Goal: Task Accomplishment & Management: Manage account settings

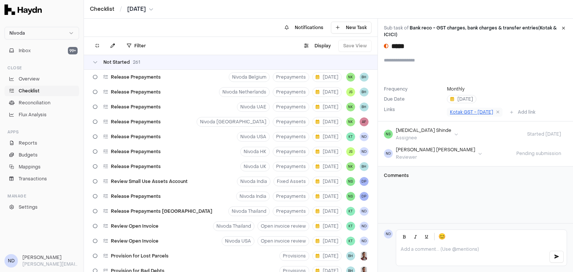
click at [452, 113] on span "Kotak GST - July'25" at bounding box center [471, 112] width 43 height 6
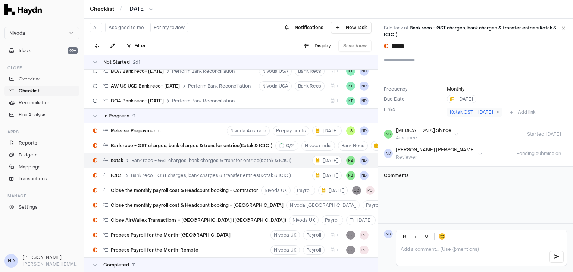
click at [410, 252] on p at bounding box center [471, 249] width 142 height 6
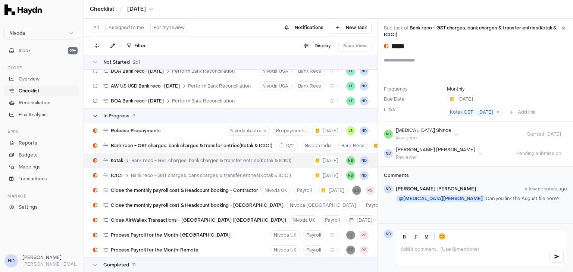
click at [101, 113] on div "In Progress 9" at bounding box center [114, 116] width 42 height 6
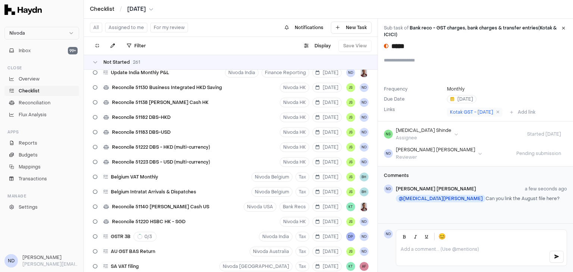
click at [92, 60] on div "Not Started 261" at bounding box center [230, 62] width 293 height 15
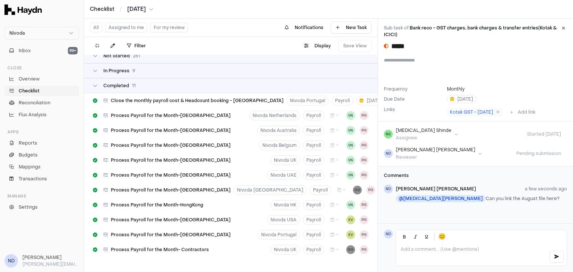
scroll to position [12, 0]
click at [93, 83] on icon at bounding box center [95, 85] width 4 height 4
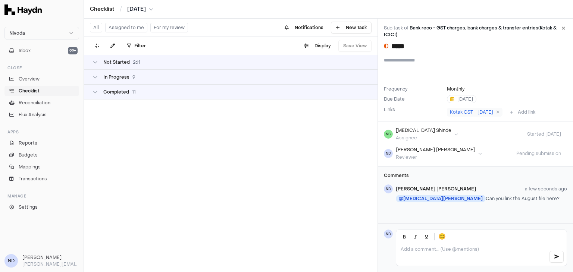
click at [138, 8] on html "Nivoda Inbox 99+ Close Overview Checklist Reconciliation Flux Analysis Apps Rep…" at bounding box center [286, 136] width 573 height 272
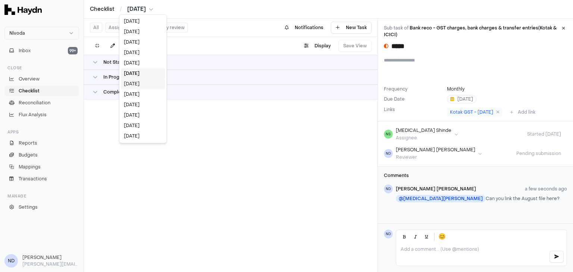
click at [139, 85] on div "Jul 2025" at bounding box center [143, 84] width 44 height 10
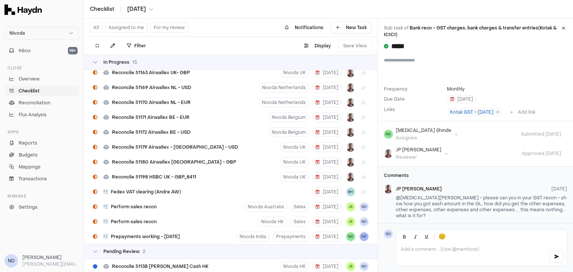
scroll to position [369, 0]
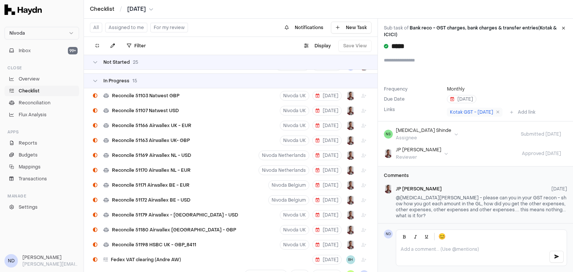
click at [91, 61] on div "Not Started 25" at bounding box center [230, 62] width 293 height 15
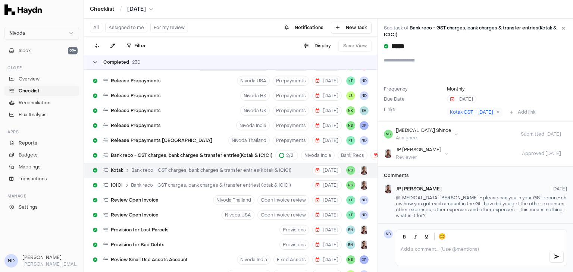
click at [94, 62] on icon at bounding box center [95, 62] width 4 height 4
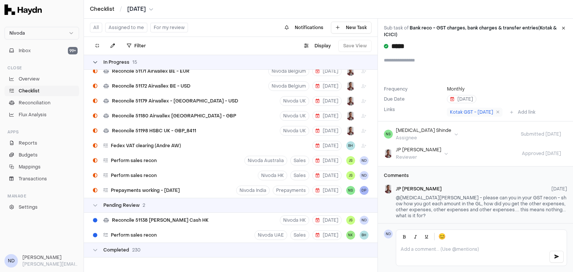
click at [96, 63] on icon at bounding box center [95, 62] width 4 height 4
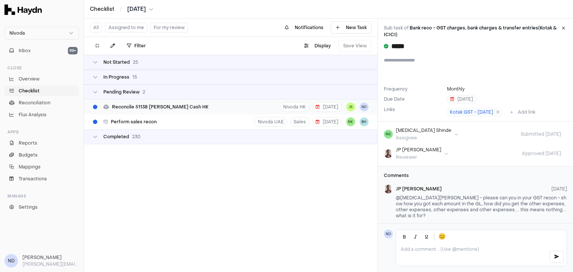
click at [157, 108] on span "Reconcile 51138 [PERSON_NAME] Cash HK" at bounding box center [160, 107] width 97 height 6
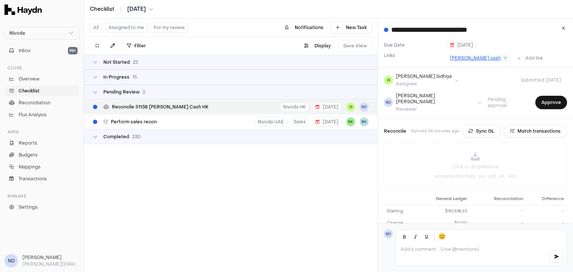
click at [455, 59] on span "Petty cash" at bounding box center [475, 58] width 51 height 6
click at [152, 122] on span "Perform sales recon" at bounding box center [134, 122] width 46 height 6
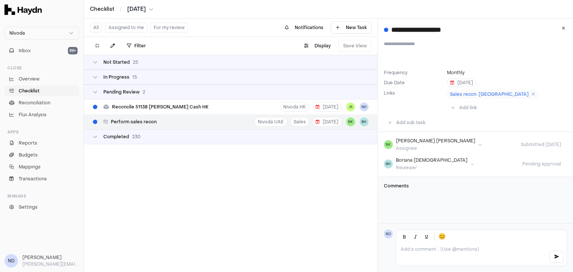
click at [140, 6] on html "**********" at bounding box center [286, 136] width 573 height 272
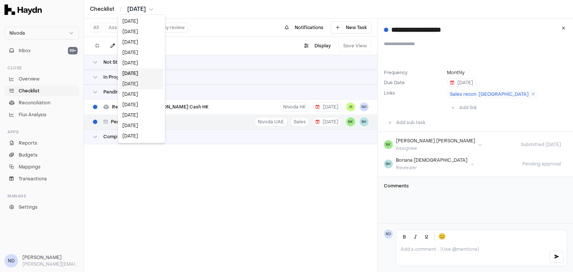
click at [134, 84] on div "Jun 2025" at bounding box center [141, 84] width 44 height 10
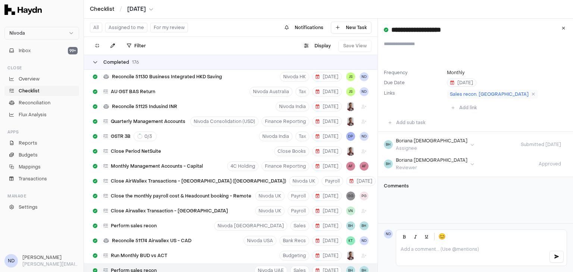
click at [96, 63] on icon at bounding box center [95, 62] width 4 height 4
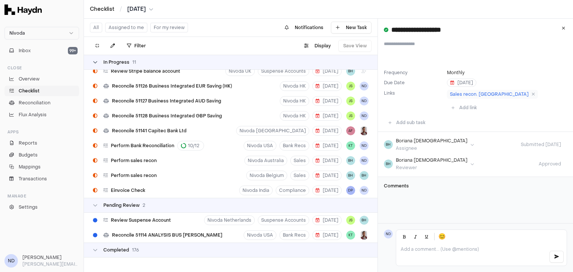
click at [95, 64] on icon at bounding box center [95, 62] width 4 height 4
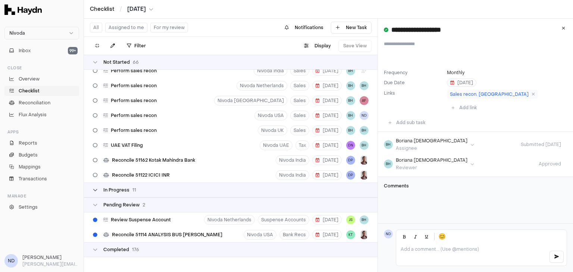
scroll to position [871, 0]
click at [154, 236] on span "Reconcile 51114 ANALYSIS BUS [PERSON_NAME]" at bounding box center [167, 235] width 110 height 6
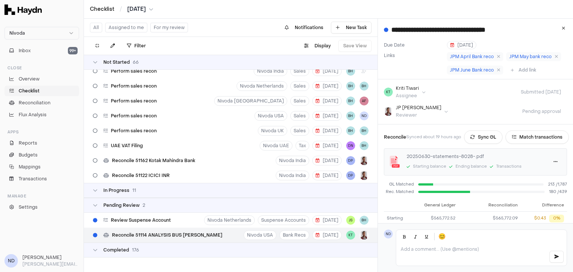
click at [212, 237] on div "Reconcile 51114 ANALYSIS BUS CK WINT Nivoda USA Bank Recs 18 Jul KT" at bounding box center [230, 235] width 293 height 15
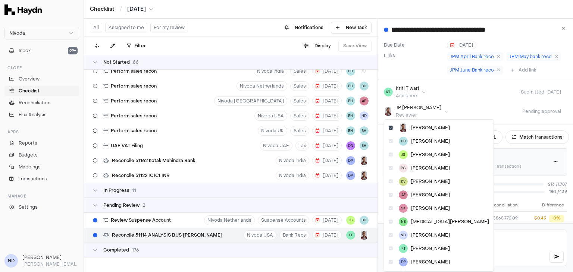
click at [416, 110] on html "Nivoda Inbox 99+ Close Overview Checklist Reconciliation Flux Analysis Apps Rep…" at bounding box center [286, 136] width 573 height 272
click at [416, 233] on span "[PERSON_NAME]" at bounding box center [429, 235] width 39 height 6
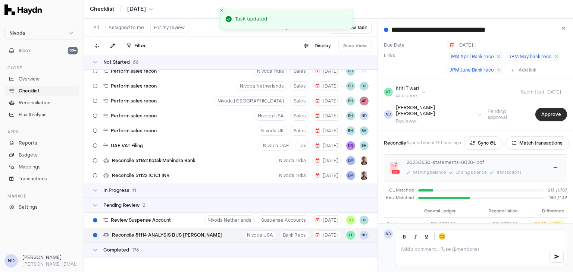
click at [538, 111] on button "Approve" at bounding box center [551, 114] width 32 height 13
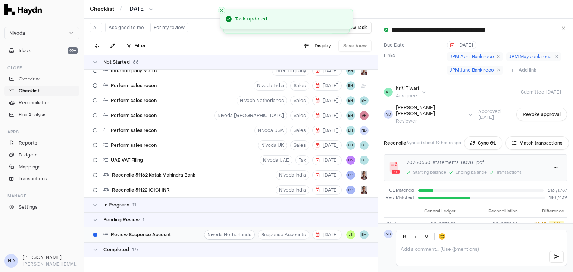
scroll to position [856, 0]
click at [148, 9] on html "Nivoda Inbox 99+ Close Overview Checklist Reconciliation Flux Analysis Apps Rep…" at bounding box center [286, 136] width 573 height 272
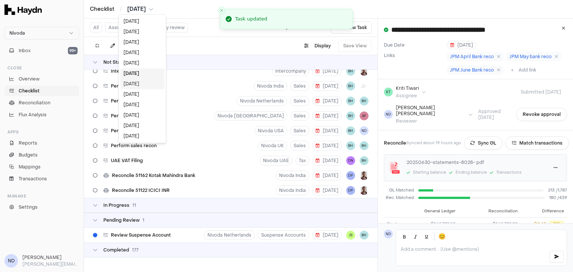
click at [132, 84] on div "May 2025" at bounding box center [142, 84] width 44 height 10
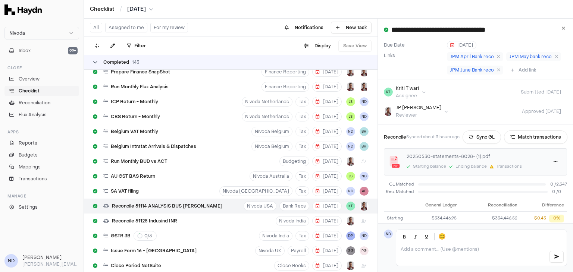
click at [94, 65] on div "Completed 143" at bounding box center [116, 62] width 46 height 6
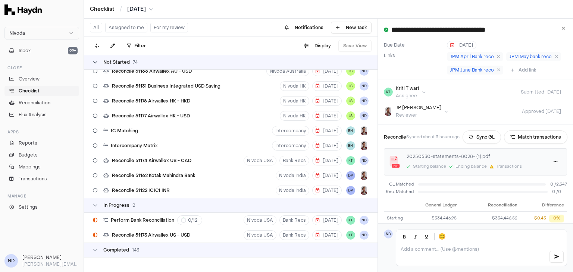
click at [94, 64] on div "Not Started 74" at bounding box center [115, 62] width 45 height 6
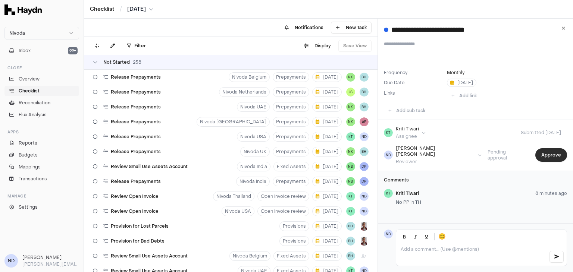
click at [545, 154] on button "Approve" at bounding box center [551, 154] width 32 height 13
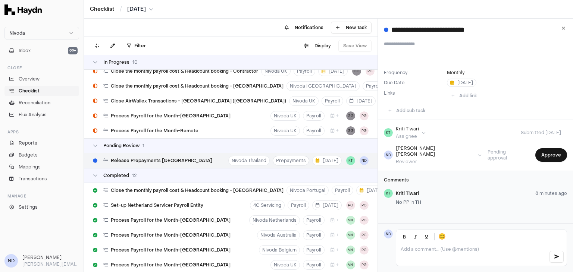
click at [539, 152] on button "Approve" at bounding box center [551, 154] width 32 height 13
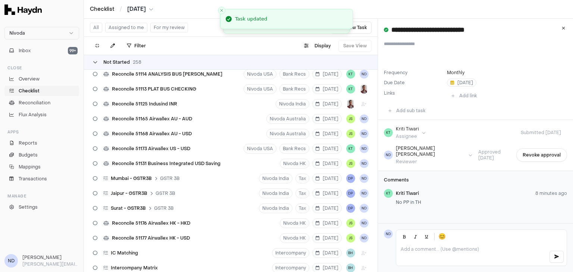
click at [94, 62] on icon at bounding box center [95, 62] width 4 height 4
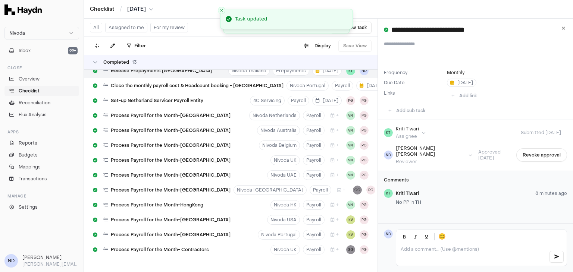
scroll to position [191, 0]
click at [97, 66] on div "Completed 13" at bounding box center [230, 62] width 293 height 15
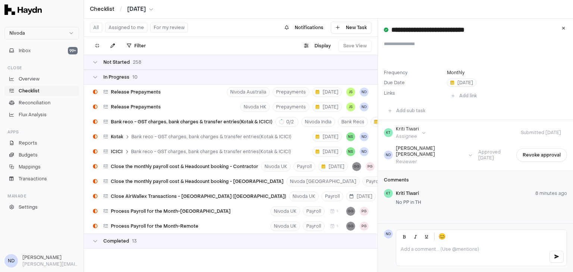
click at [95, 67] on div "Not Started 258" at bounding box center [230, 62] width 293 height 15
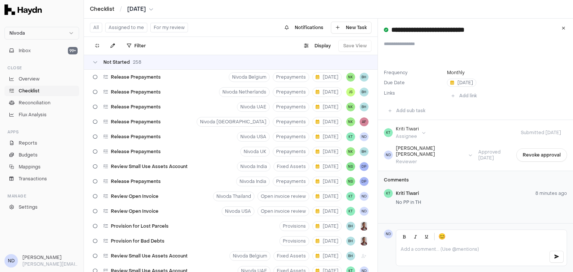
click at [95, 67] on div "Not Started 258" at bounding box center [230, 62] width 293 height 15
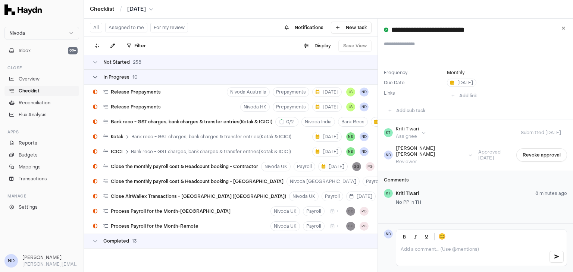
click at [97, 78] on icon at bounding box center [95, 77] width 4 height 4
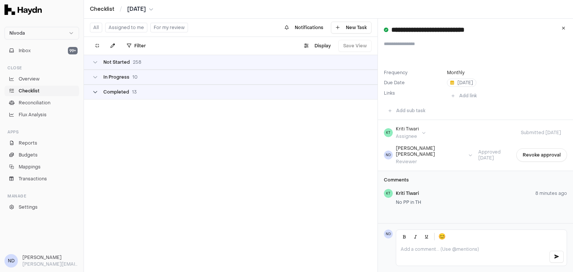
click at [94, 94] on icon at bounding box center [95, 92] width 4 height 4
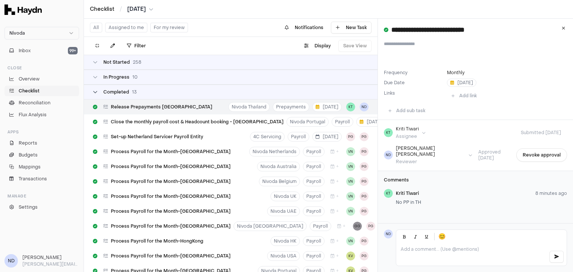
click at [97, 93] on icon at bounding box center [95, 92] width 4 height 4
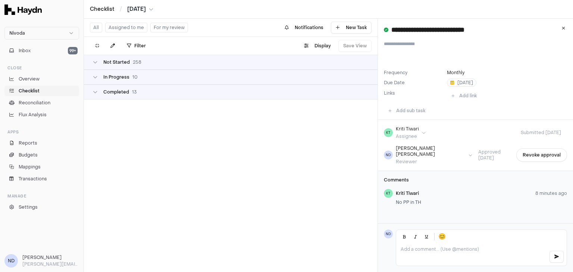
click at [97, 80] on div "In Progress 10" at bounding box center [230, 77] width 293 height 15
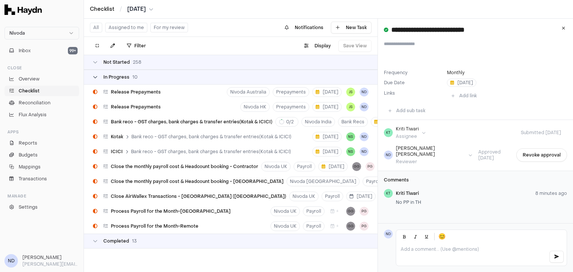
click at [110, 74] on span "In Progress" at bounding box center [116, 77] width 26 height 6
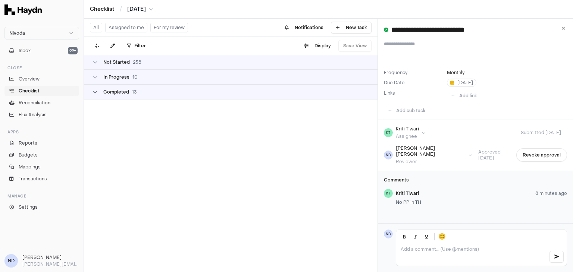
click at [120, 94] on span "Completed" at bounding box center [116, 92] width 26 height 6
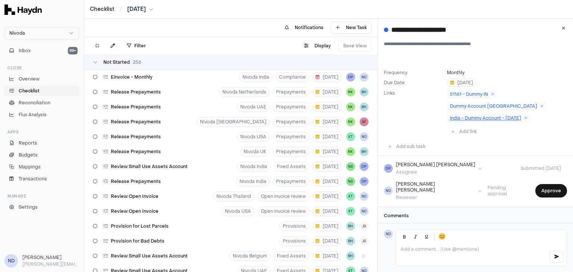
click at [476, 115] on span "India - Dummy Account - Aug'25" at bounding box center [485, 118] width 71 height 6
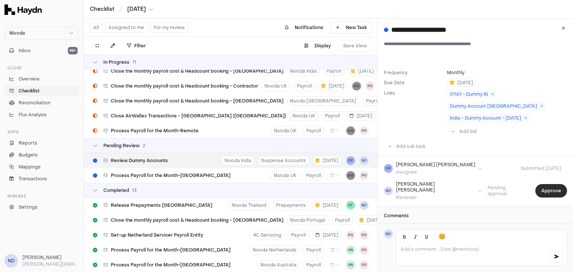
click at [543, 184] on button "Approve" at bounding box center [551, 190] width 32 height 13
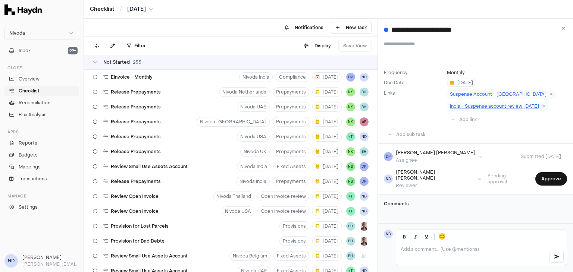
click at [516, 105] on span "India - Suspense account review [DATE]" at bounding box center [494, 106] width 89 height 6
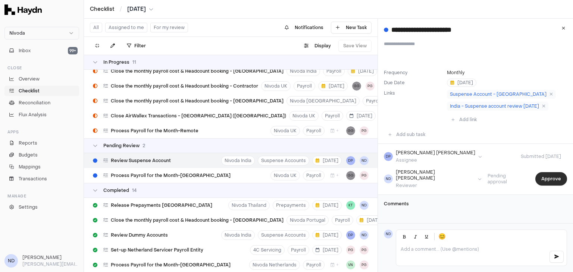
click at [545, 176] on button "Approve" at bounding box center [551, 178] width 32 height 13
